Goal: Task Accomplishment & Management: Manage account settings

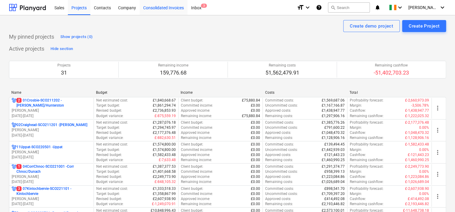
click at [166, 11] on div "Consolidated Invoices" at bounding box center [164, 7] width 48 height 15
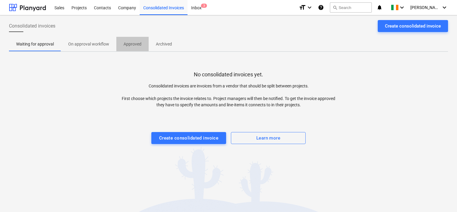
click at [136, 45] on p "Approved" at bounding box center [133, 44] width 18 height 6
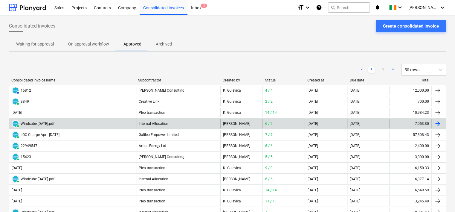
click at [164, 124] on div "Internal Allocation" at bounding box center [178, 124] width 84 height 10
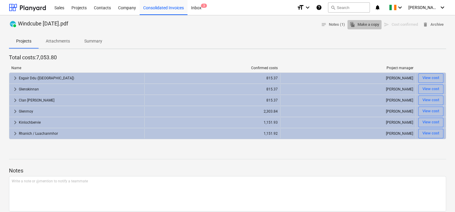
click at [364, 28] on span "file_copy Make a copy" at bounding box center [364, 24] width 29 height 7
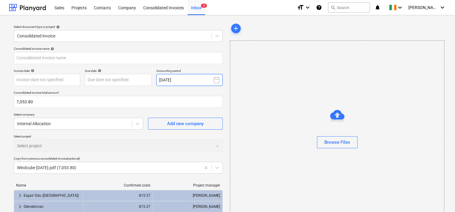
click at [193, 79] on button "[DATE]" at bounding box center [189, 80] width 66 height 12
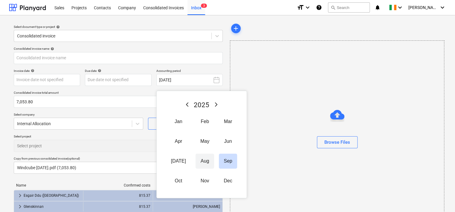
click at [196, 161] on button "Aug" at bounding box center [205, 160] width 19 height 15
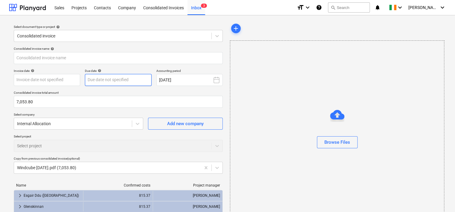
click at [102, 79] on body "Sales Projects Contacts Company Consolidated Invoices Inbox 3 format_size keybo…" at bounding box center [227, 106] width 455 height 212
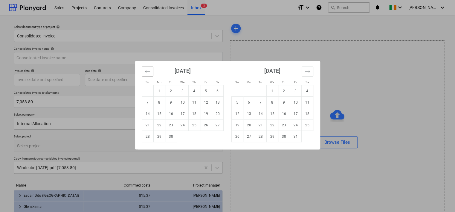
click at [147, 73] on icon "Move backward to switch to the previous month." at bounding box center [148, 71] width 6 height 6
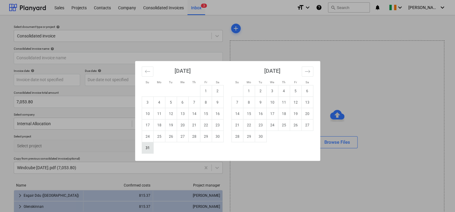
click at [145, 148] on td "31" at bounding box center [148, 147] width 12 height 11
type input "[DATE]"
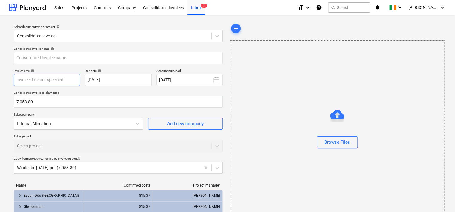
click at [45, 79] on body "Sales Projects Contacts Company Consolidated Invoices Inbox 3 format_size keybo…" at bounding box center [227, 106] width 455 height 212
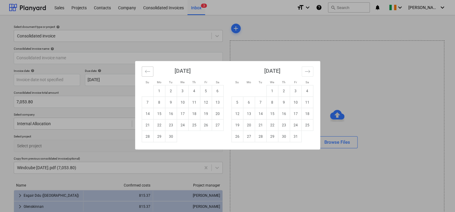
click at [146, 73] on icon "Move backward to switch to the previous month." at bounding box center [148, 71] width 6 height 6
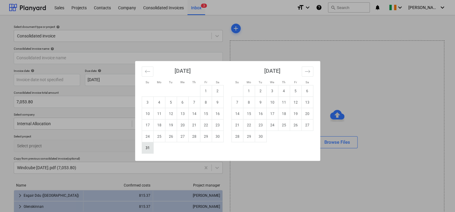
click at [143, 149] on td "31" at bounding box center [148, 147] width 12 height 11
type input "[DATE]"
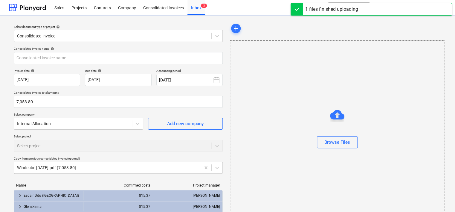
type input "Windcube - [DATE].pdf"
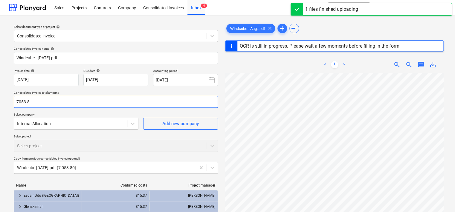
drag, startPoint x: 39, startPoint y: 103, endPoint x: 0, endPoint y: 97, distance: 39.9
click at [0, 98] on html "Sales Projects Contacts Company Consolidated Invoices Inbox 4 format_size keybo…" at bounding box center [227, 106] width 455 height 212
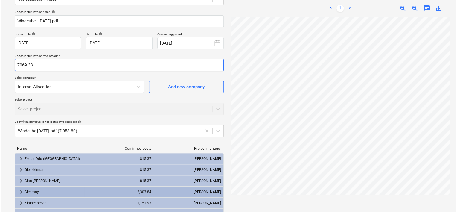
scroll to position [87, 0]
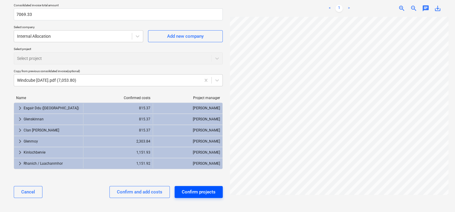
type input "7,069.33"
click at [193, 191] on div "Confirm projects" at bounding box center [199, 192] width 34 height 8
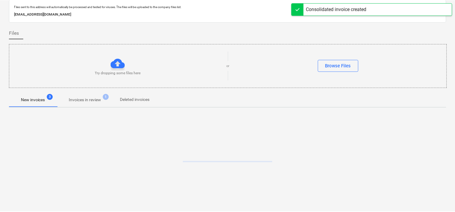
scroll to position [20, 0]
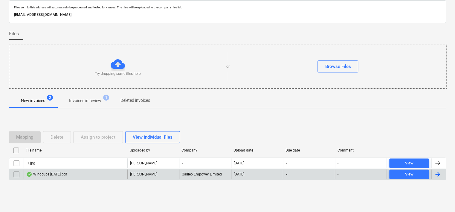
click at [49, 175] on div "Windcube [DATE].pdf" at bounding box center [46, 174] width 41 height 5
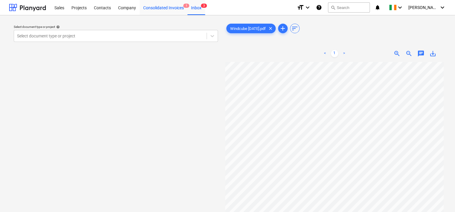
click at [164, 6] on div "Consolidated Invoices 1" at bounding box center [164, 7] width 48 height 15
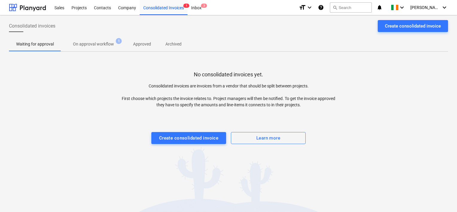
click at [92, 39] on span "On approval workflow 1" at bounding box center [93, 44] width 65 height 11
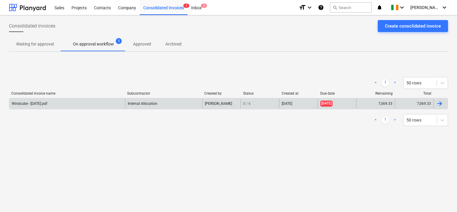
click at [39, 103] on div "Windcube - [DATE].pdf" at bounding box center [30, 103] width 36 height 4
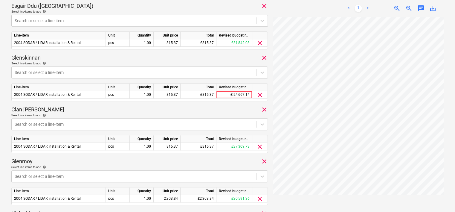
scroll to position [179, 0]
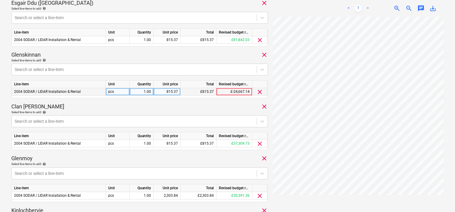
click at [204, 91] on div "£815.37" at bounding box center [199, 91] width 36 height 7
click at [170, 93] on div "815.37" at bounding box center [167, 91] width 22 height 7
click at [170, 93] on input "815.37" at bounding box center [167, 91] width 27 height 7
type input "817.17"
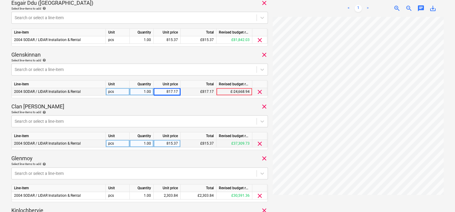
click at [171, 143] on div "815.37" at bounding box center [167, 143] width 22 height 7
click at [171, 143] on input "815.37" at bounding box center [167, 143] width 27 height 7
type input "817.17"
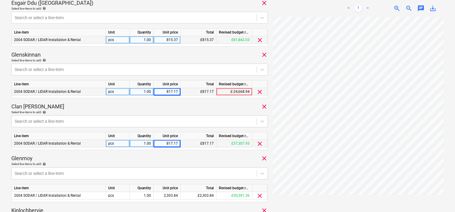
click at [166, 40] on div "815.37" at bounding box center [167, 39] width 22 height 7
click at [166, 40] on input "815.37" at bounding box center [167, 39] width 27 height 7
type input "817.17"
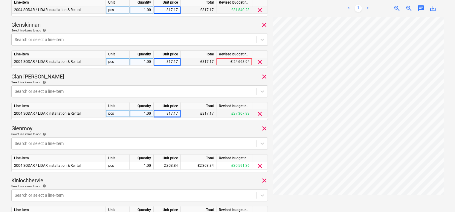
scroll to position [299, 0]
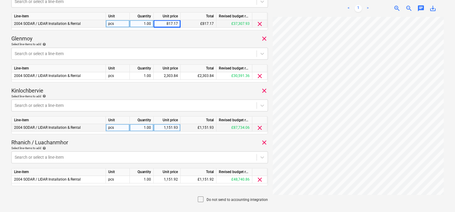
click at [175, 126] on div "1,151.93" at bounding box center [167, 127] width 22 height 7
click at [175, 126] on input "1151.93" at bounding box center [167, 127] width 27 height 7
type input "1154.46"
click at [173, 179] on div "1,151.92" at bounding box center [167, 179] width 22 height 7
type input "1154.46"
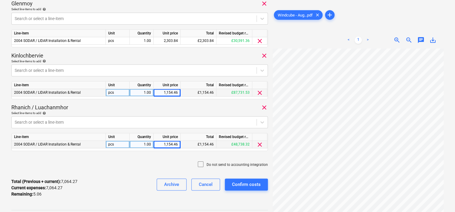
scroll to position [261, 0]
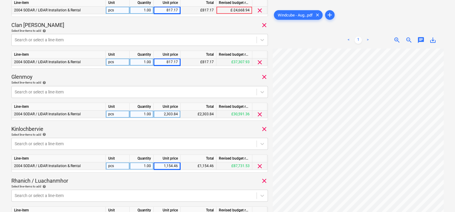
click at [164, 115] on div "2,303.84" at bounding box center [167, 113] width 22 height 7
click at [164, 115] on input "2303.84" at bounding box center [167, 113] width 27 height 7
click at [168, 61] on div "817.17" at bounding box center [167, 61] width 22 height 7
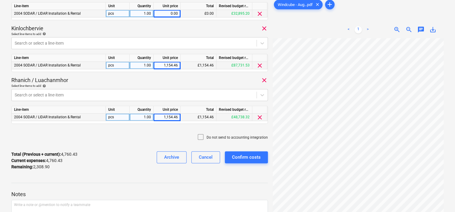
scroll to position [350, 0]
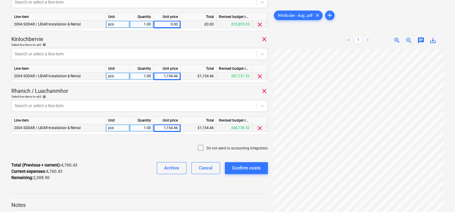
click at [173, 22] on div "0.00" at bounding box center [167, 24] width 22 height 7
type input "2308.90"
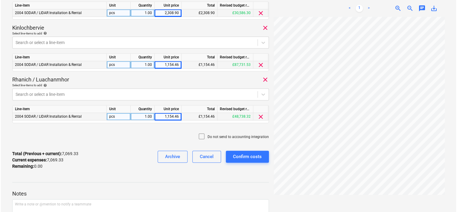
scroll to position [410, 0]
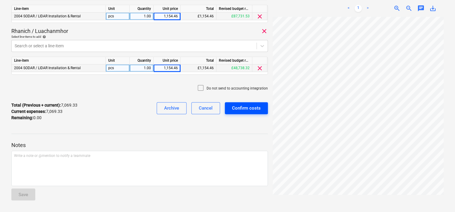
click at [244, 106] on div "Confirm costs" at bounding box center [246, 108] width 29 height 8
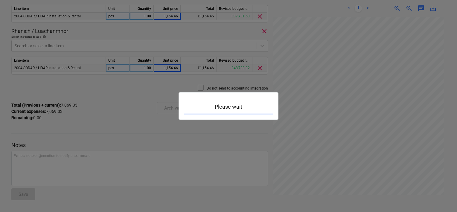
scroll to position [126, 0]
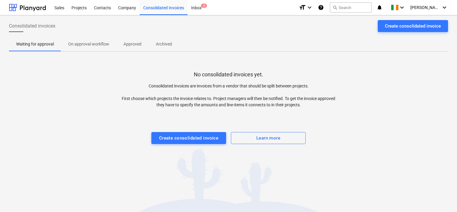
click at [431, 8] on div "Consolidated Invoice confirmed" at bounding box center [372, 6] width 161 height 13
click at [60, 7] on div "Sales" at bounding box center [59, 7] width 17 height 15
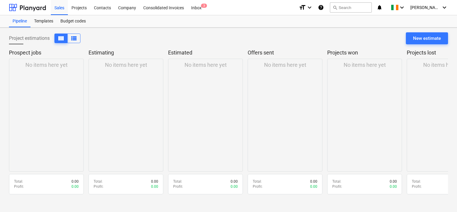
click at [440, 5] on div "Consolidated Invoice confirmed" at bounding box center [372, 6] width 161 height 13
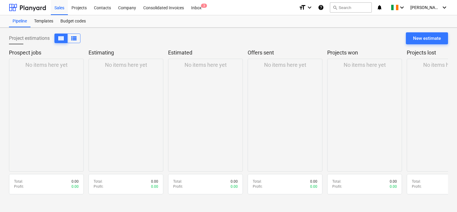
click at [446, 7] on div "Consolidated Invoice confirmed" at bounding box center [372, 6] width 161 height 13
click at [413, 6] on div "Consolidated Invoice confirmed" at bounding box center [372, 6] width 161 height 13
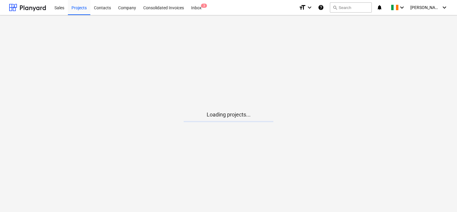
click at [431, 7] on div "Consolidated Invoice confirmed" at bounding box center [372, 6] width 161 height 13
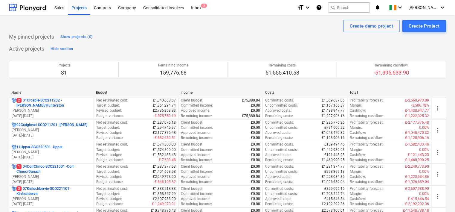
click at [431, 7] on div "Consolidated Invoice confirmed" at bounding box center [371, 6] width 161 height 13
click at [438, 7] on div "Consolidated Invoice confirmed" at bounding box center [371, 6] width 161 height 13
click at [426, 7] on div "Consolidated Invoice confirmed" at bounding box center [371, 6] width 161 height 13
click at [426, 8] on span "[PERSON_NAME]" at bounding box center [423, 7] width 30 height 5
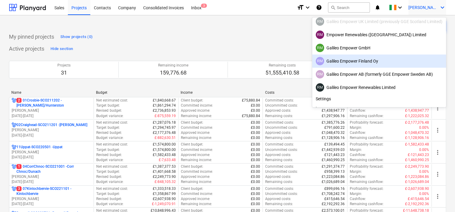
scroll to position [37, 0]
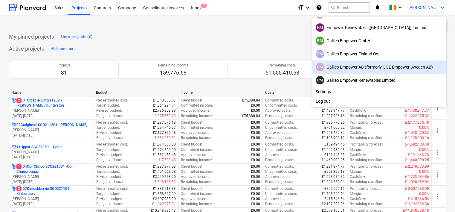
click at [387, 66] on div "RM Galileo Empower AB (formerly GGE Empower Sweden AB)" at bounding box center [379, 67] width 127 height 8
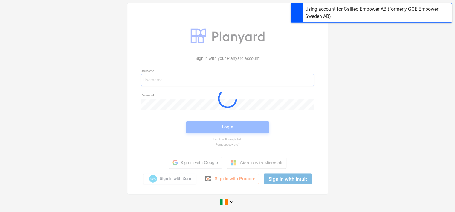
type input "[EMAIL_ADDRESS][DOMAIN_NAME]"
